Goal: Information Seeking & Learning: Check status

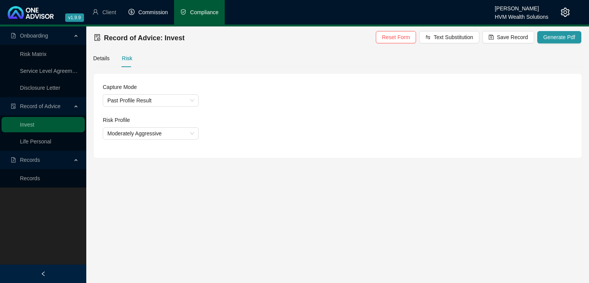
click at [153, 11] on span "Commission" at bounding box center [153, 12] width 30 height 6
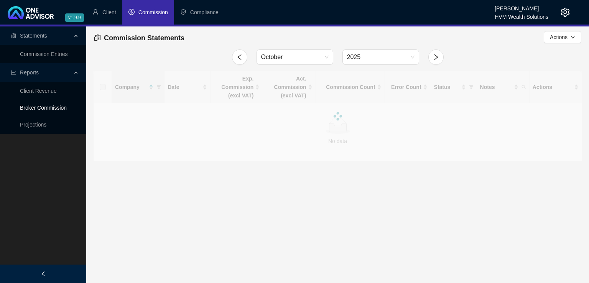
click at [45, 108] on link "Broker Commission" at bounding box center [43, 108] width 47 height 6
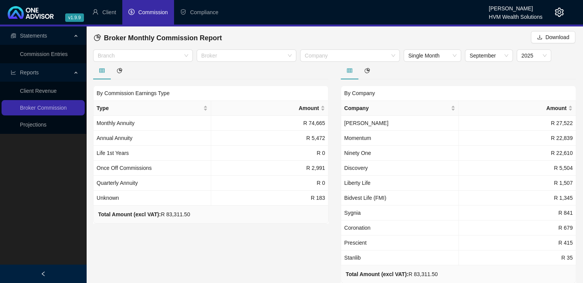
click at [267, 247] on div "By Commission Earnings Type Type Amount Monthly Annuity R 74,665 Annual Annuity…" at bounding box center [211, 183] width 248 height 243
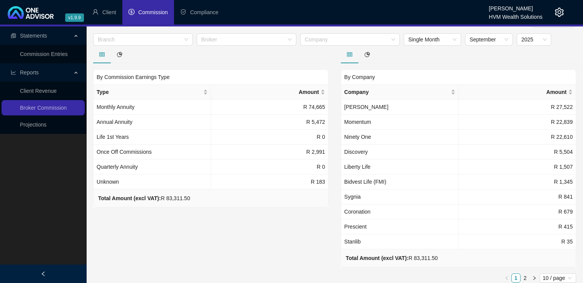
scroll to position [14, 0]
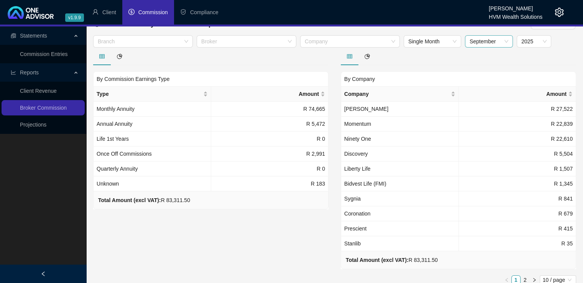
click at [499, 40] on span "September" at bounding box center [488, 41] width 39 height 11
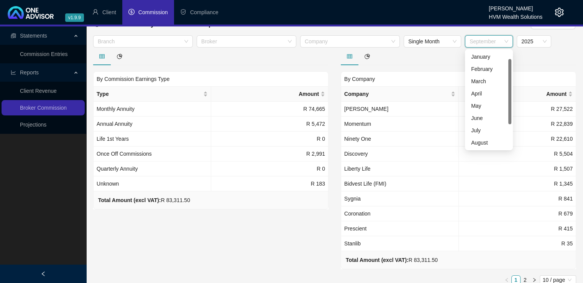
scroll to position [12, 0]
click at [494, 130] on div "August" at bounding box center [489, 130] width 36 height 8
click at [486, 40] on span "August" at bounding box center [488, 41] width 39 height 11
click at [486, 116] on div "July" at bounding box center [489, 118] width 36 height 8
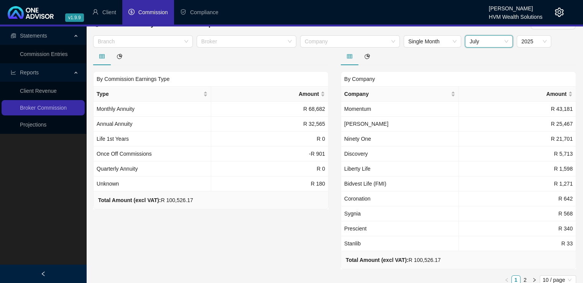
click at [500, 43] on span "July" at bounding box center [488, 41] width 39 height 11
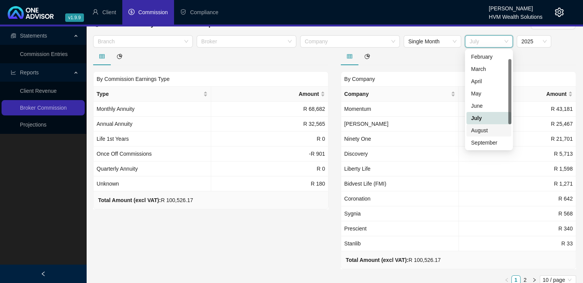
click at [494, 131] on div "August" at bounding box center [489, 130] width 36 height 8
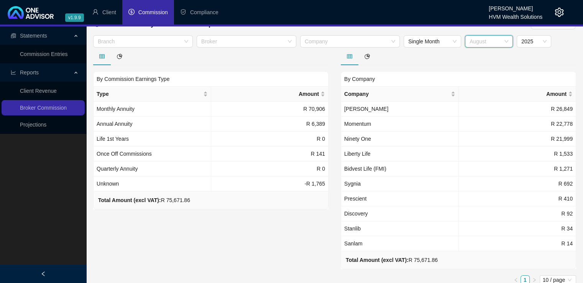
click at [505, 39] on span "August" at bounding box center [488, 41] width 39 height 11
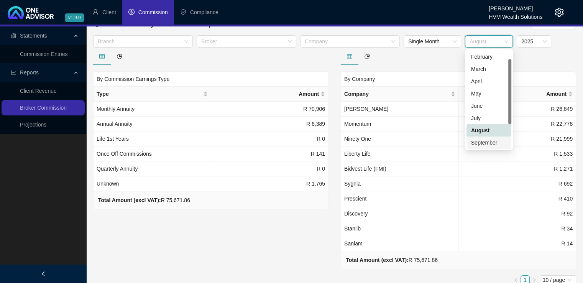
click at [487, 144] on div "September" at bounding box center [489, 142] width 36 height 8
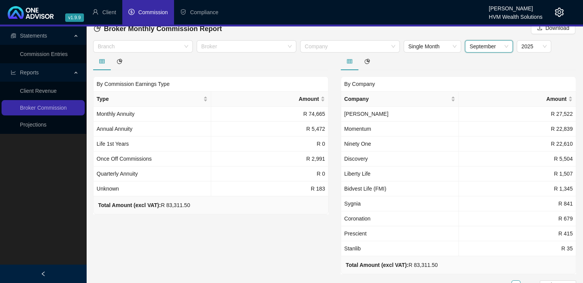
scroll to position [5, 0]
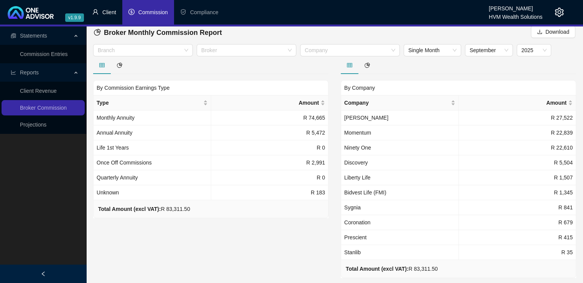
click at [111, 11] on span "Client" at bounding box center [109, 12] width 14 height 6
